Goal: Task Accomplishment & Management: Manage account settings

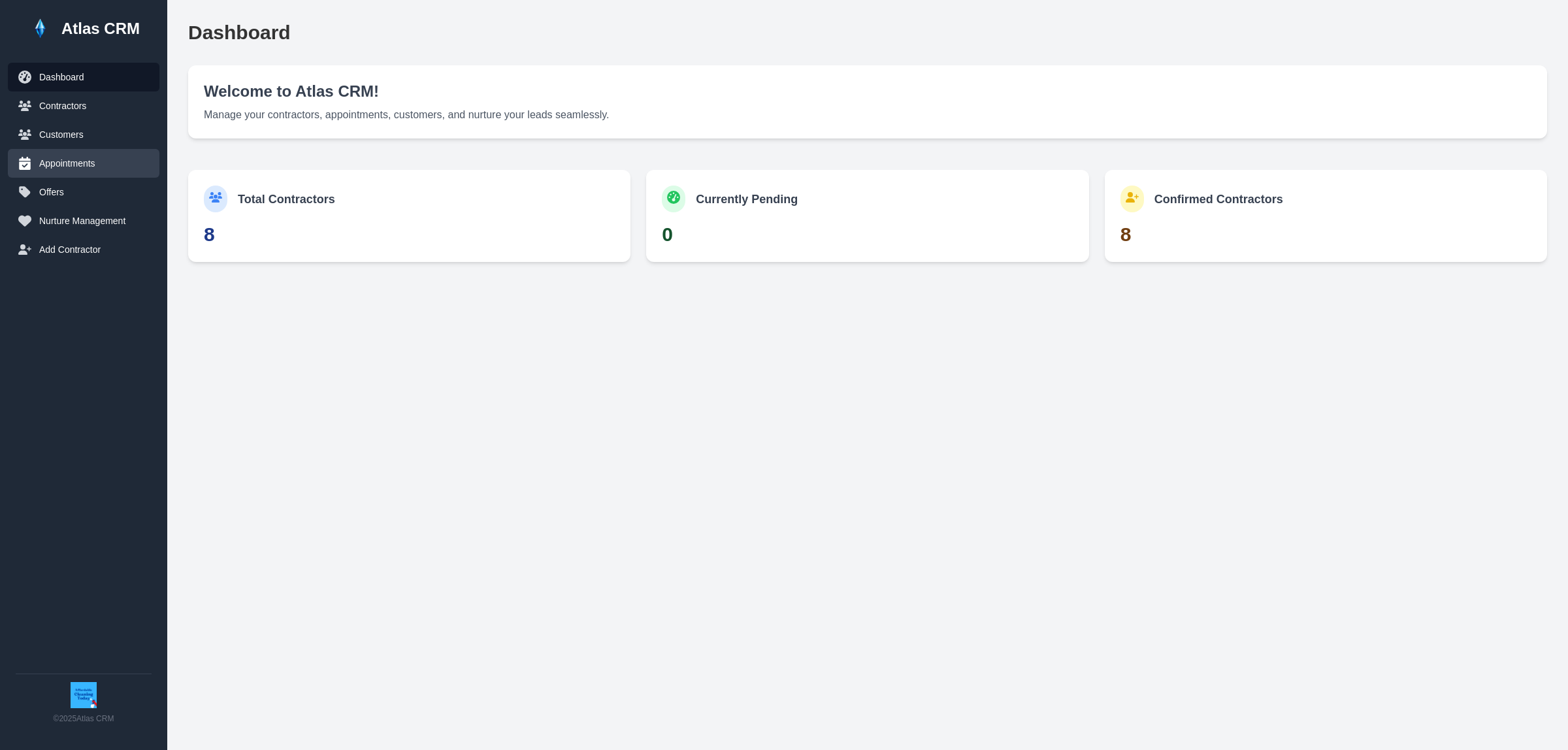
click at [72, 164] on button "Appointments" at bounding box center [83, 164] width 151 height 29
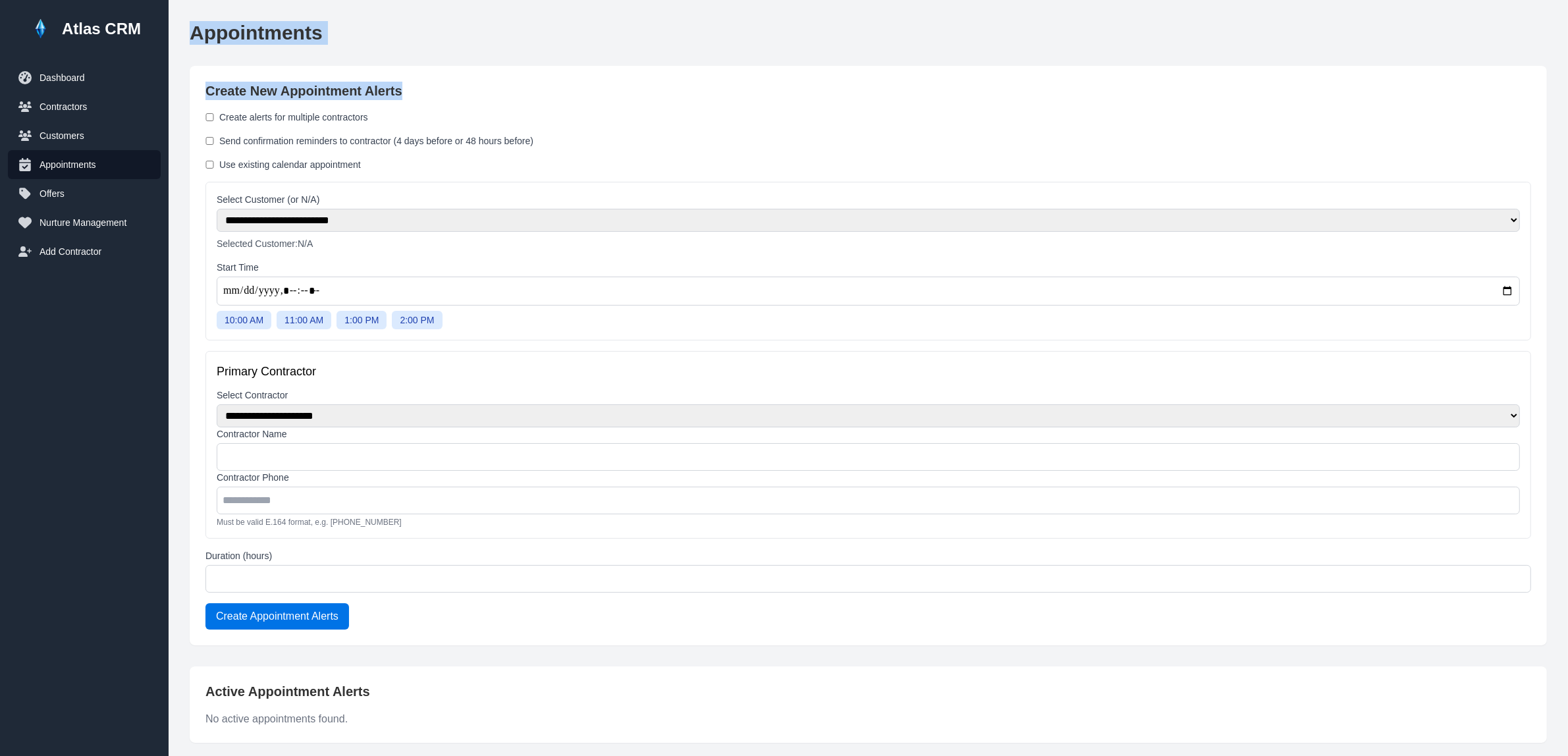
drag, startPoint x: 188, startPoint y: 30, endPoint x: 436, endPoint y: 71, distance: 251.4
copy main "Appointments Create New Appointment Alerts"
click at [392, 166] on div "Use existing calendar appointment" at bounding box center [868, 165] width 1325 height 14
click at [331, 143] on label "Send confirmation reminders to contractor (4 days before or 48 hours before)" at bounding box center [376, 141] width 314 height 14
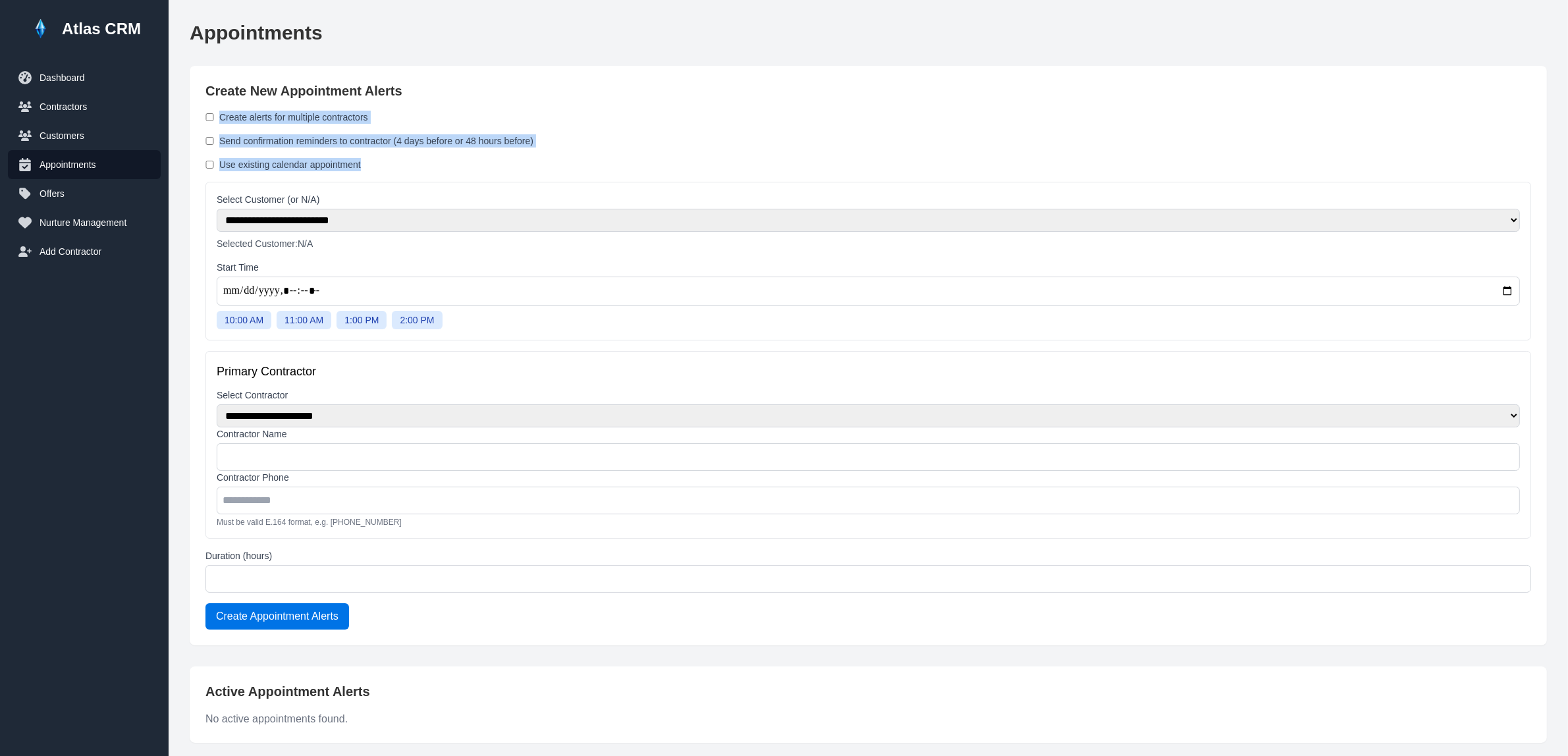
drag, startPoint x: 374, startPoint y: 167, endPoint x: 220, endPoint y: 115, distance: 162.5
click at [220, 115] on form "**********" at bounding box center [868, 370] width 1325 height 519
copy form "Create alerts for multiple contractors Send confirmation reminders to contracto…"
click at [580, 144] on div "Send confirmation reminders to contractor (4 days before or 48 hours before)" at bounding box center [868, 141] width 1325 height 14
click at [544, 218] on select "**********" at bounding box center [867, 220] width 1303 height 23
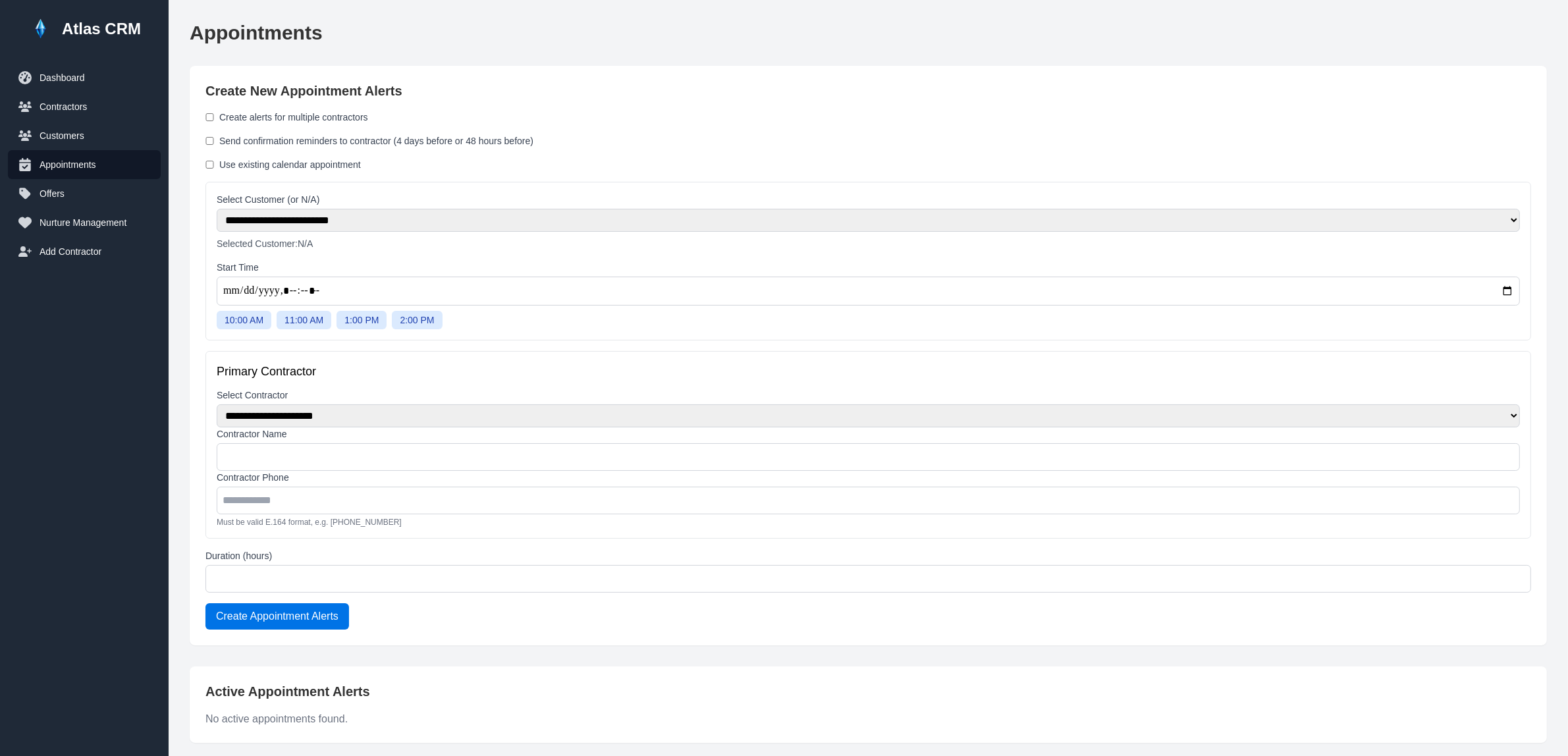
click at [544, 218] on select "**********" at bounding box center [867, 220] width 1303 height 23
click at [89, 135] on button "Customers" at bounding box center [83, 136] width 152 height 29
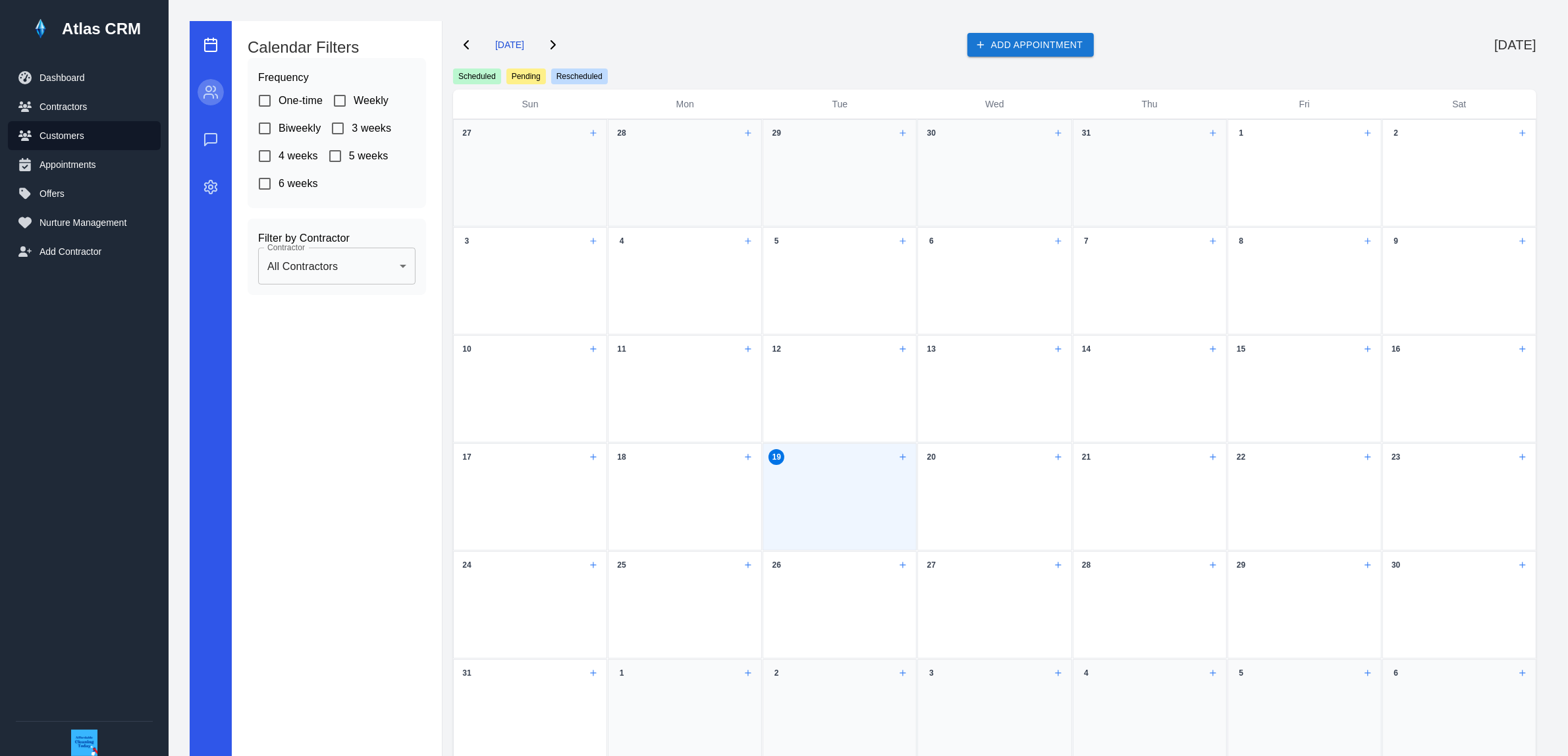
click at [210, 97] on icon "button" at bounding box center [211, 92] width 16 height 16
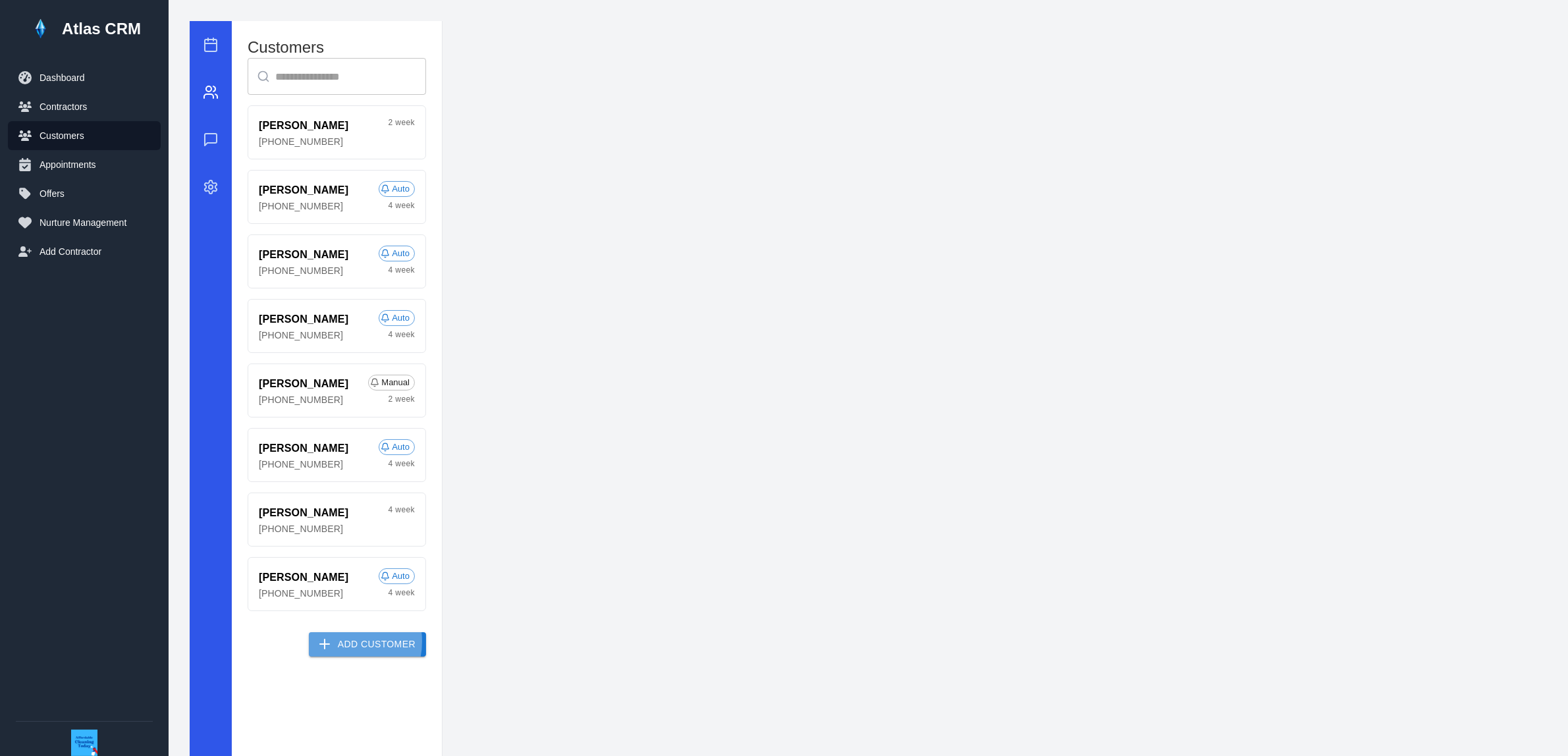
click at [346, 644] on button "Add Customer" at bounding box center [367, 643] width 117 height 24
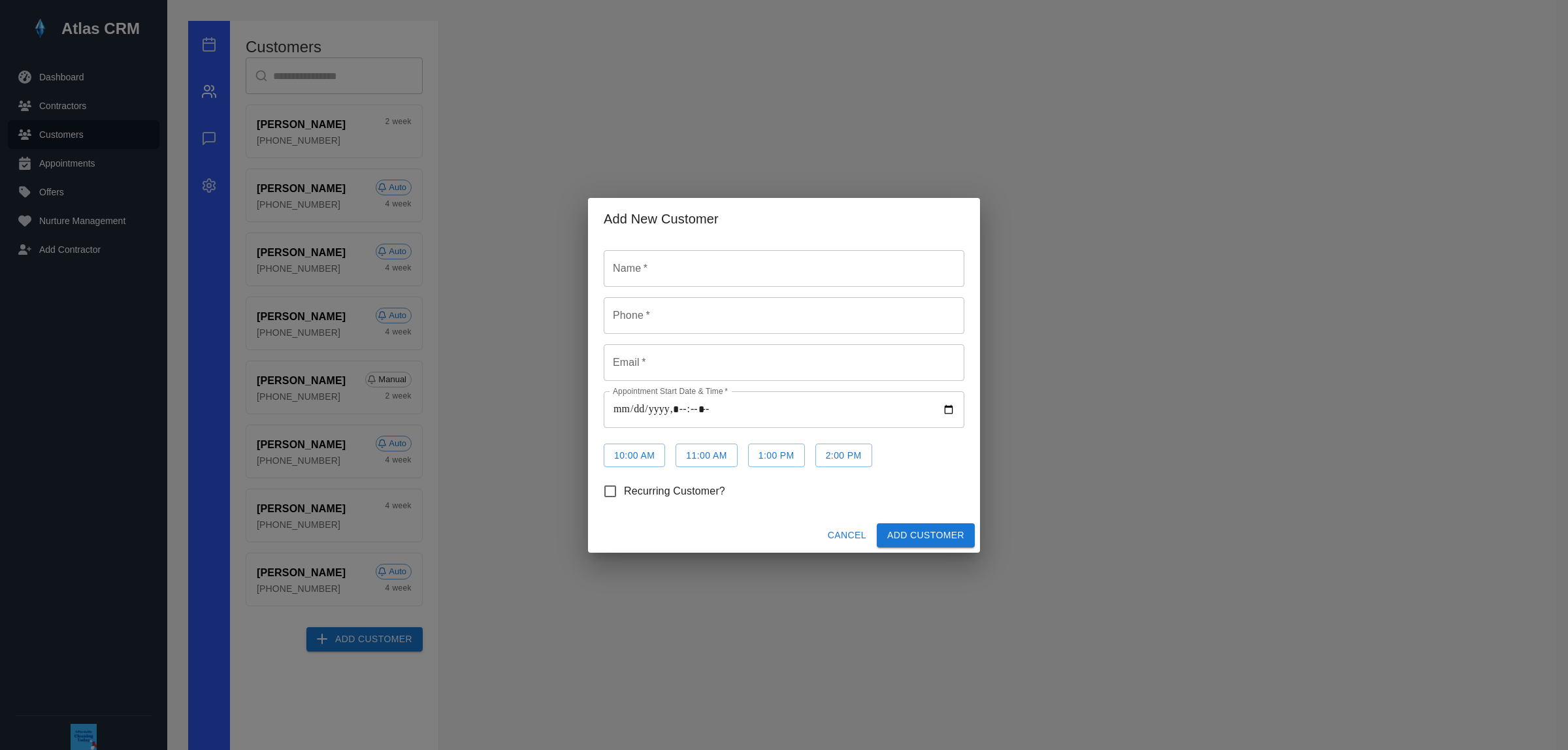
click at [854, 532] on button "Cancel" at bounding box center [847, 534] width 49 height 24
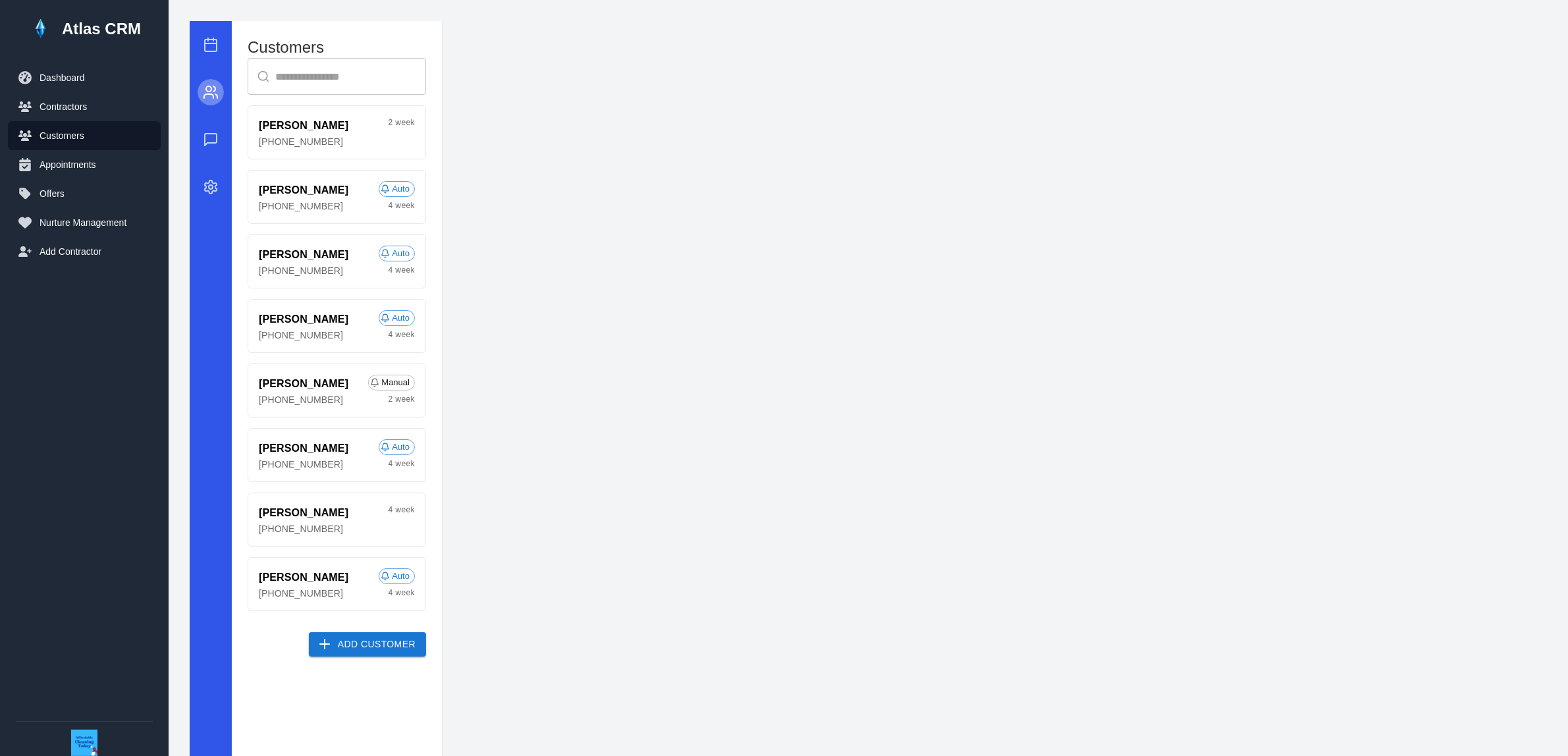
click at [206, 94] on icon "button" at bounding box center [208, 96] width 9 height 4
click at [198, 141] on button "button" at bounding box center [211, 139] width 26 height 26
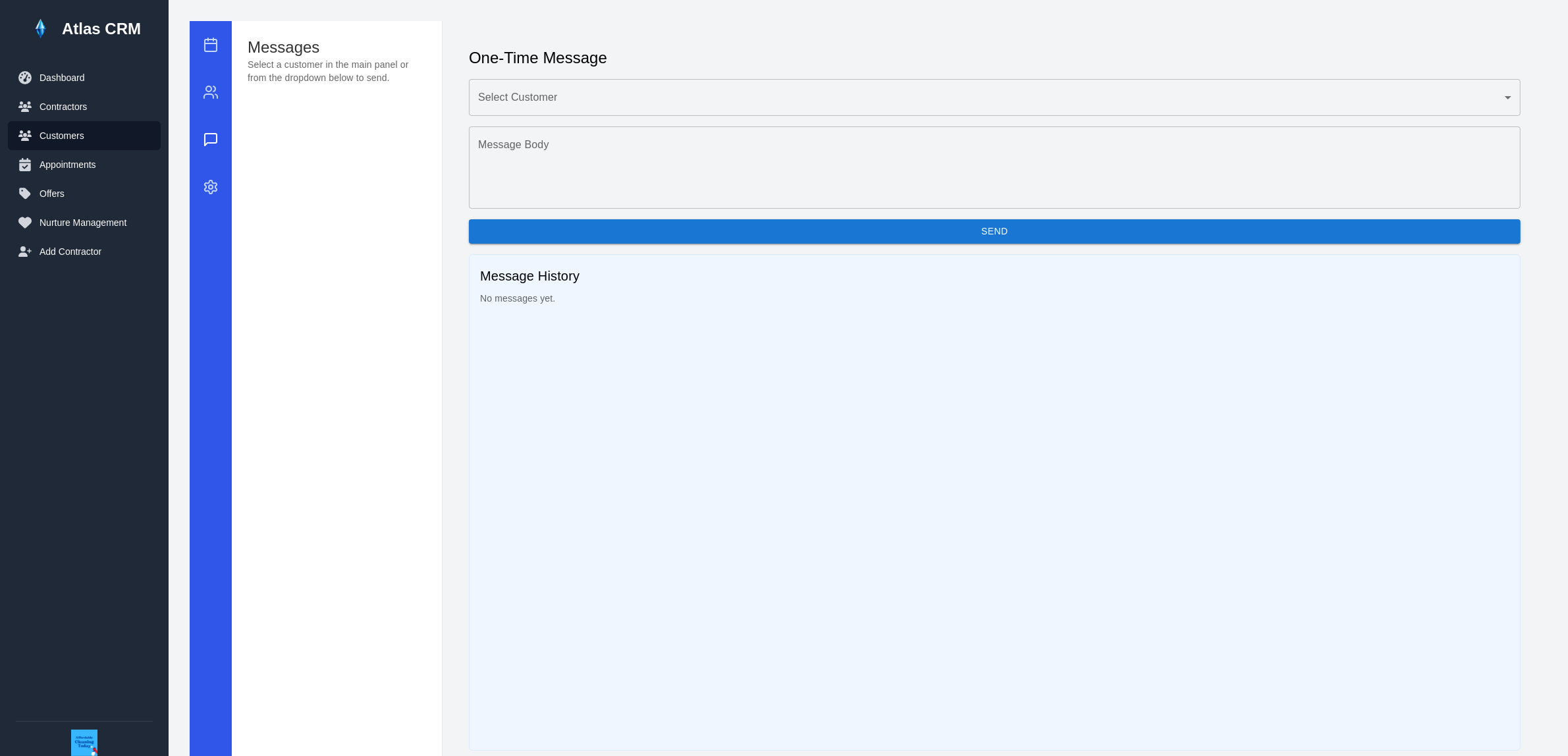
click at [211, 181] on icon "button" at bounding box center [211, 187] width 12 height 14
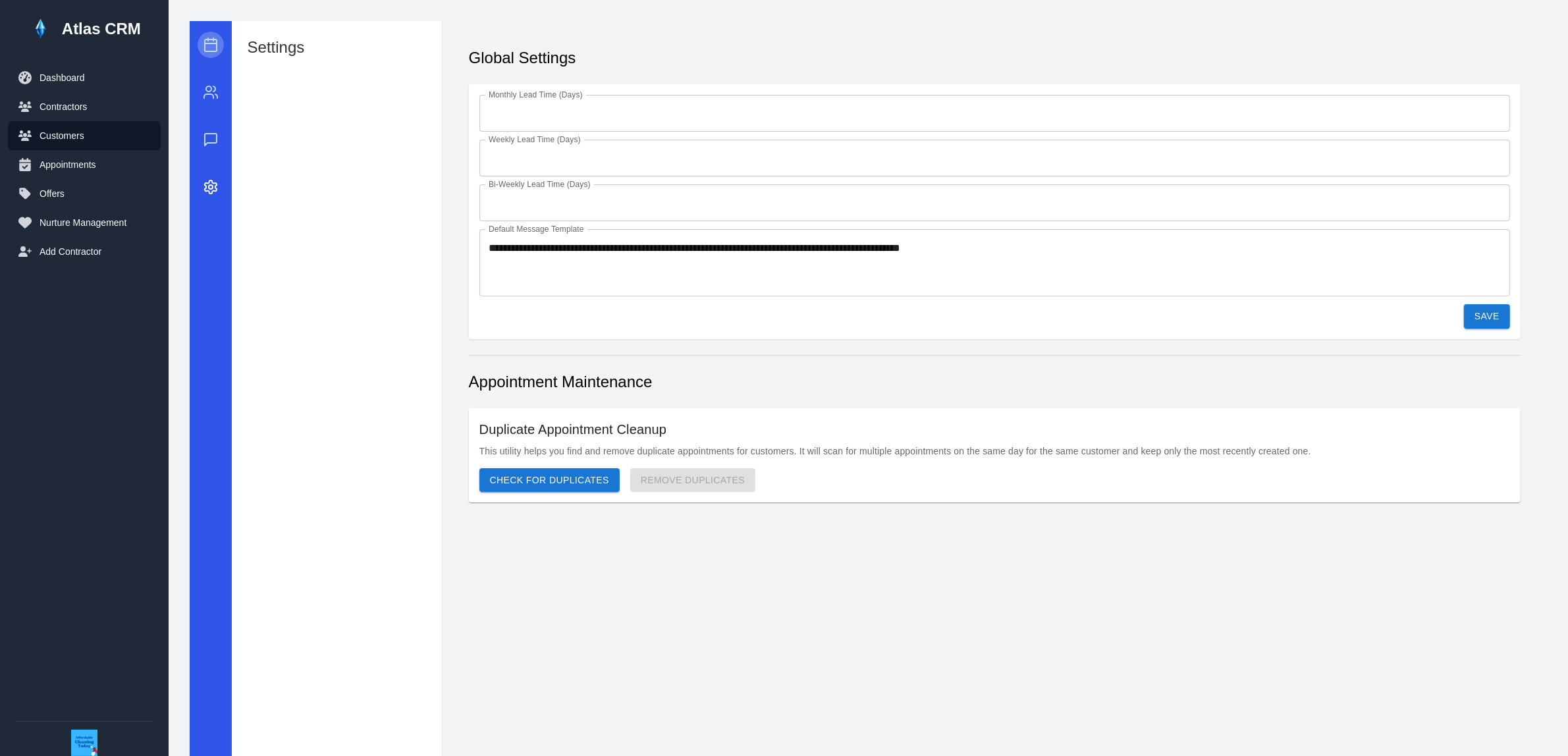
click at [209, 49] on icon "button" at bounding box center [211, 45] width 16 height 16
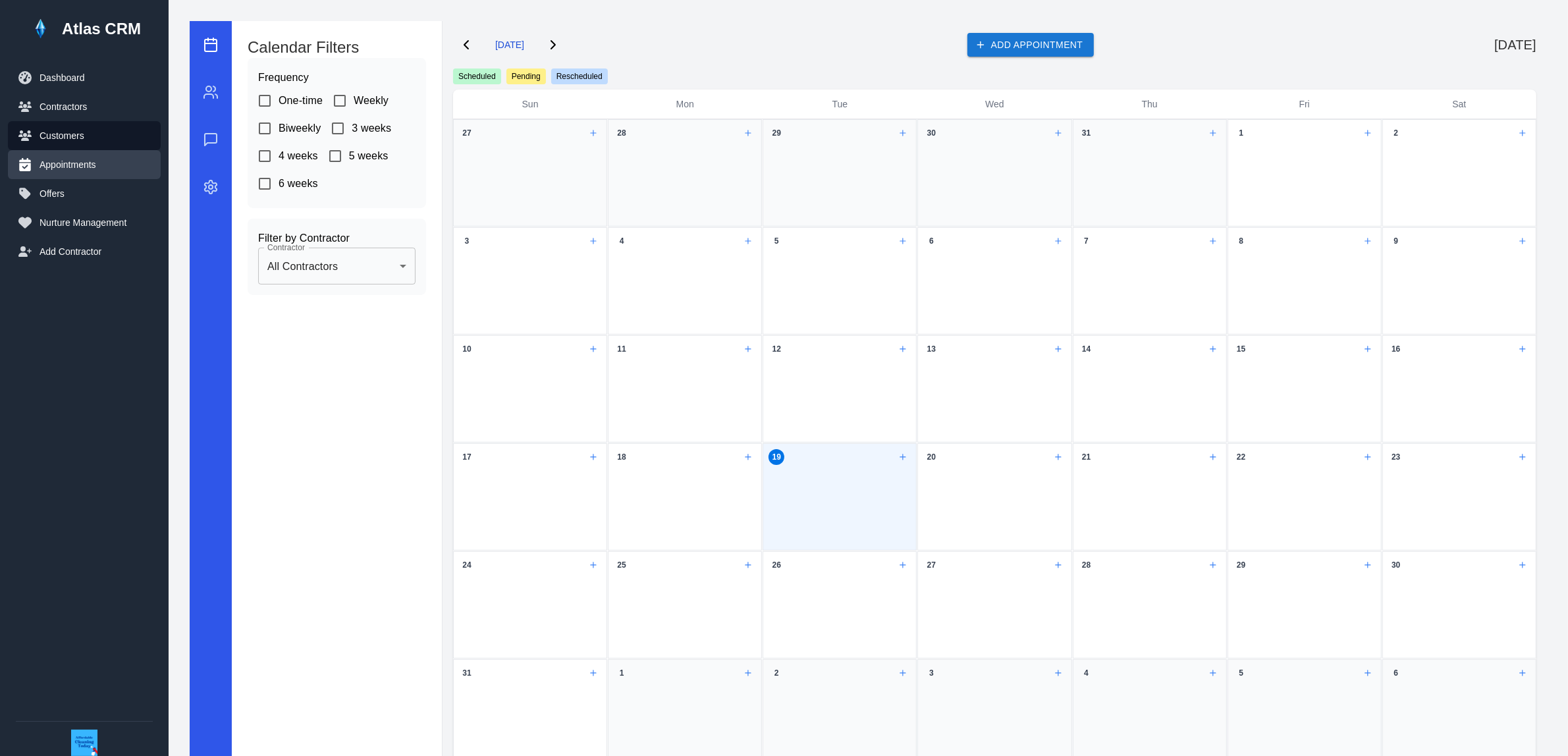
click at [61, 167] on button "Appointments" at bounding box center [83, 165] width 152 height 29
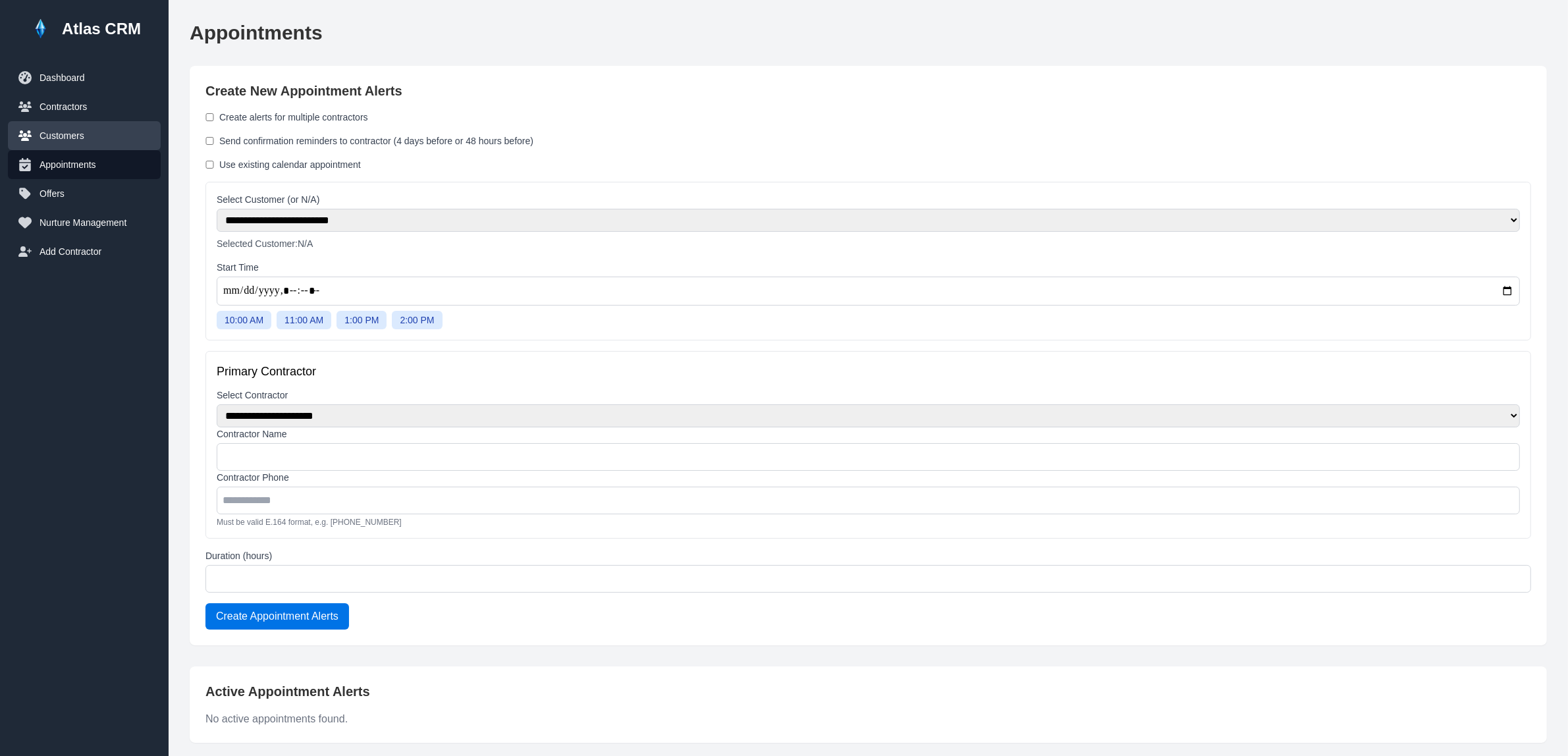
click at [81, 136] on button "Customers" at bounding box center [83, 136] width 152 height 29
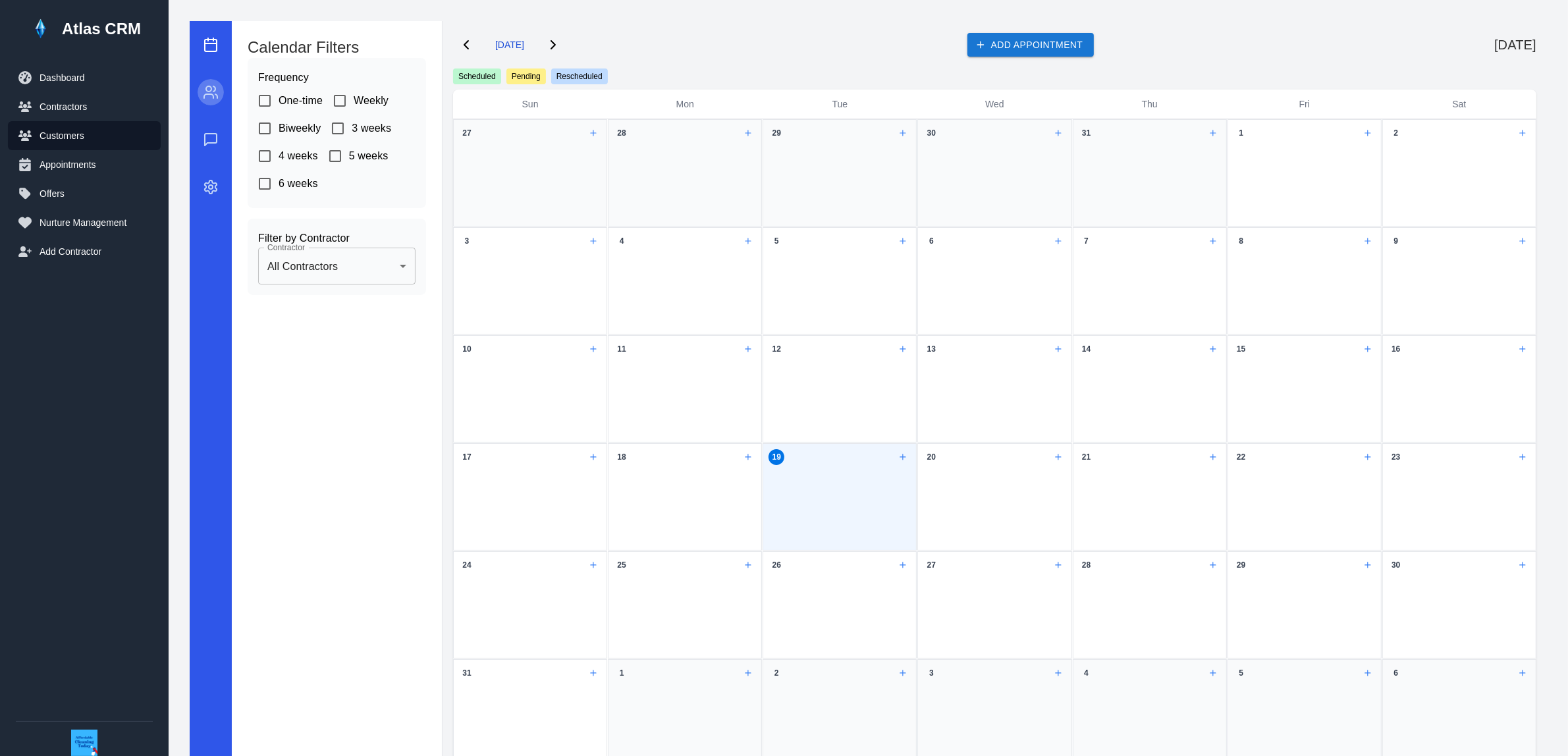
click at [216, 99] on icon "button" at bounding box center [211, 92] width 16 height 16
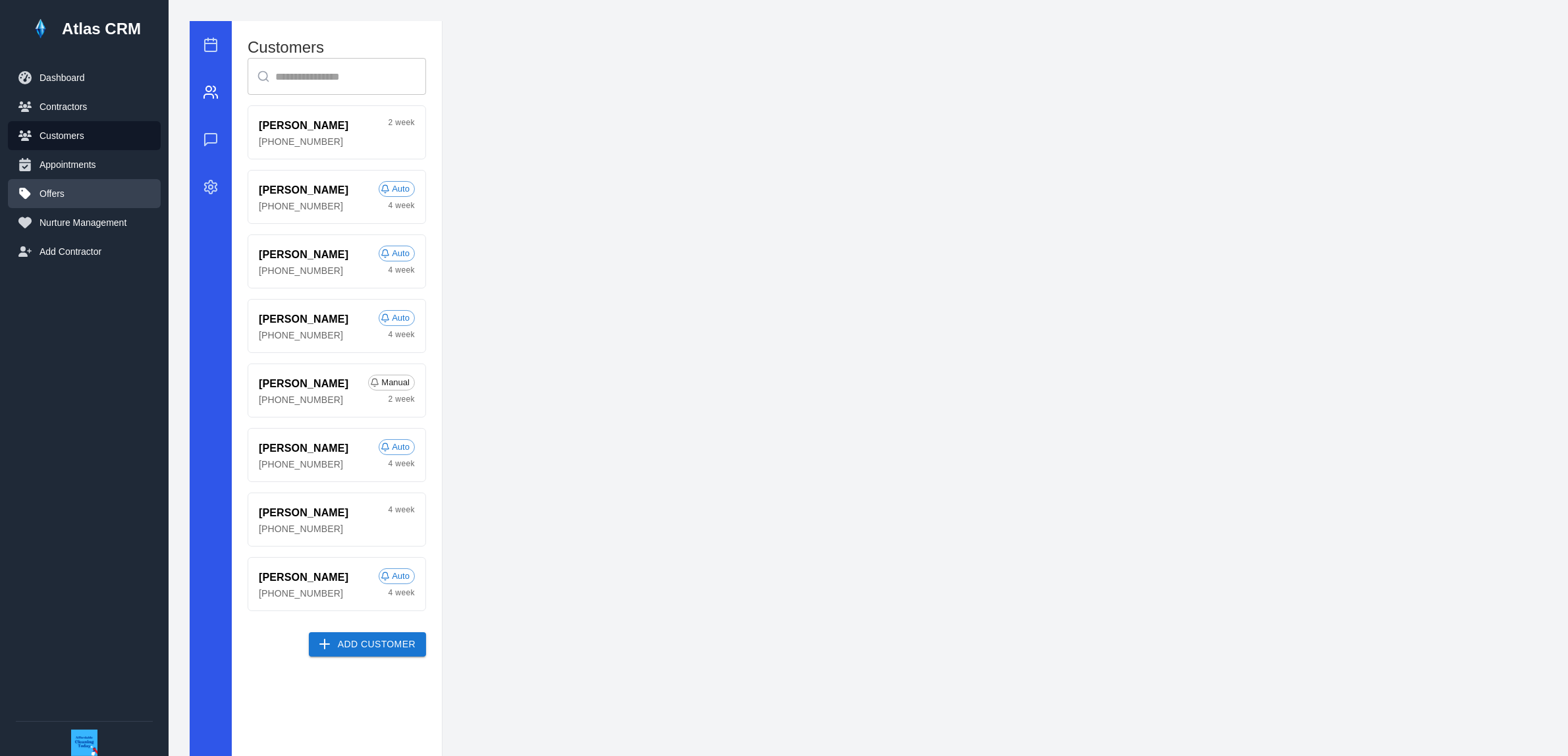
click at [64, 203] on button "Offers" at bounding box center [83, 194] width 152 height 29
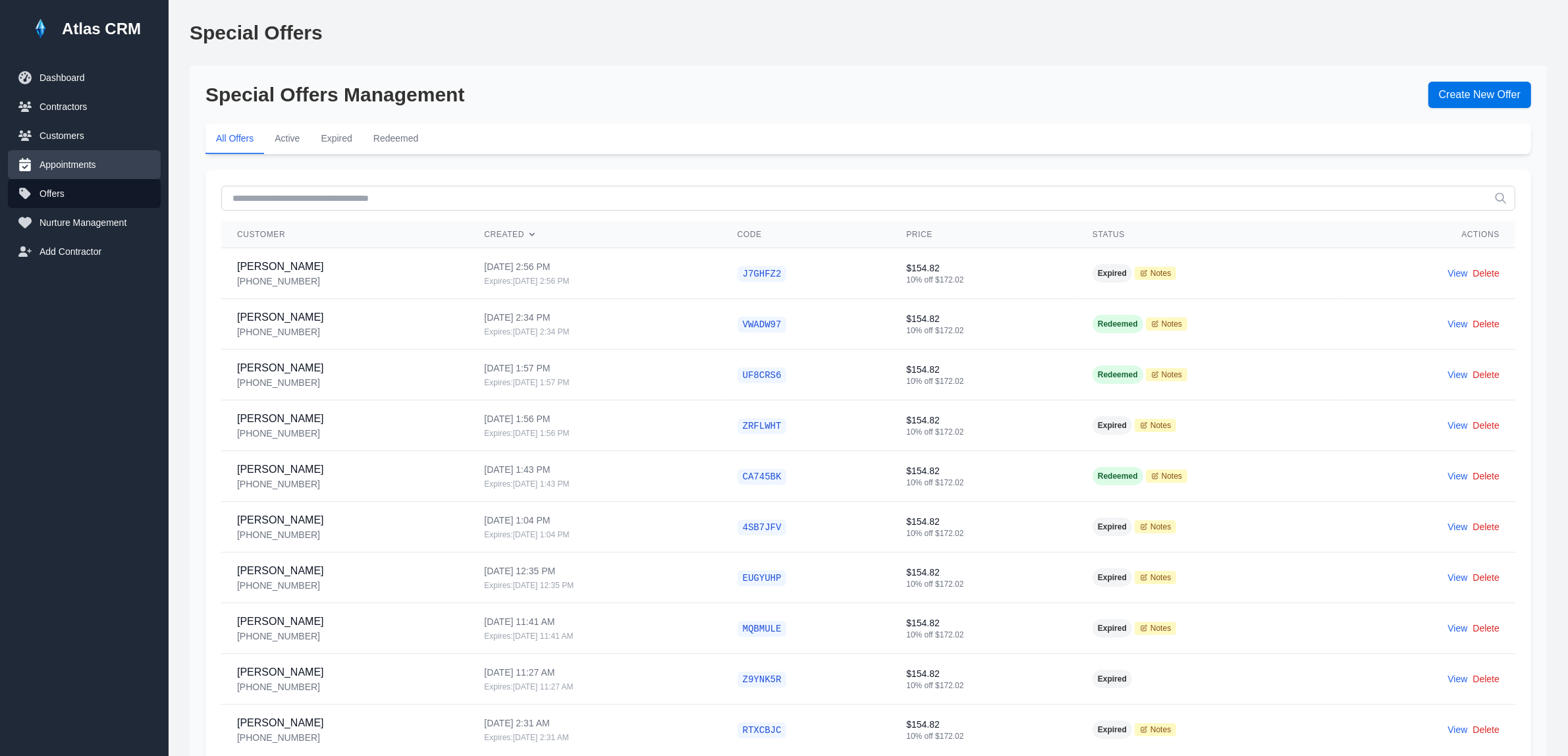
click at [82, 156] on button "Appointments" at bounding box center [83, 165] width 152 height 29
